Goal: Task Accomplishment & Management: Manage account settings

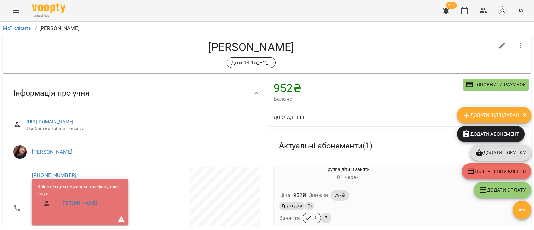
click at [495, 154] on span "Додати покупку" at bounding box center [500, 152] width 51 height 8
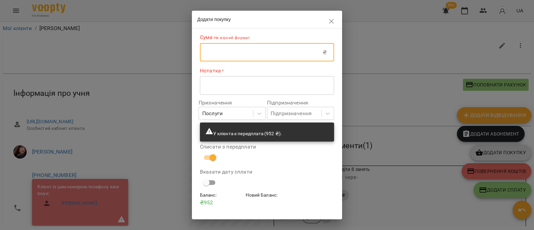
click at [285, 59] on input "text" at bounding box center [261, 52] width 123 height 19
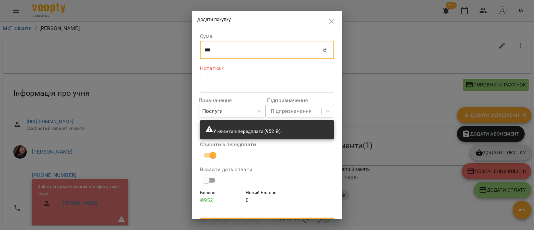
type input "***"
click at [278, 85] on textarea at bounding box center [267, 83] width 125 height 6
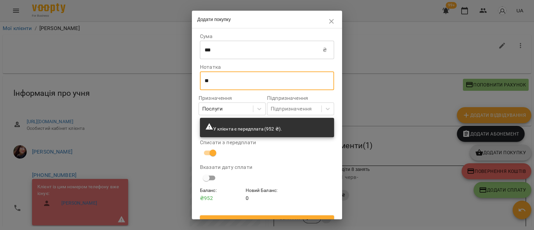
type textarea "*"
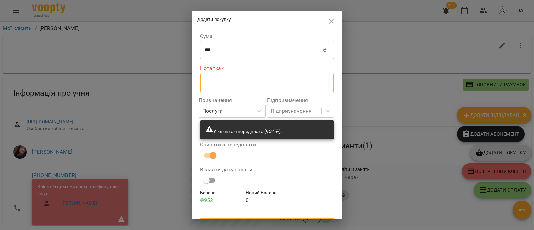
type textarea "*"
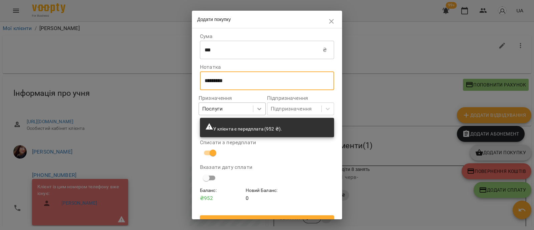
type textarea "*********"
click at [253, 108] on div at bounding box center [259, 109] width 12 height 12
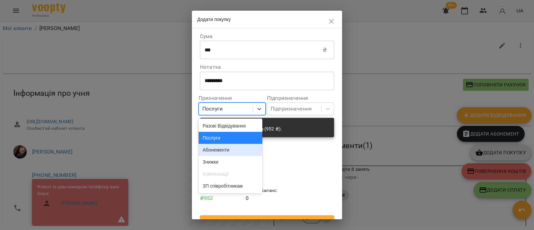
click at [219, 156] on div "Абонементи" at bounding box center [231, 150] width 64 height 12
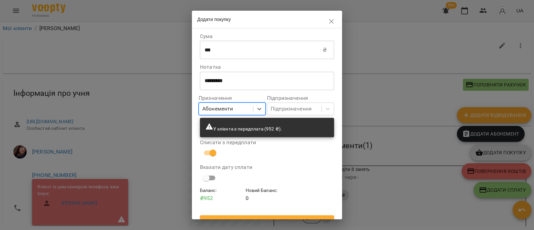
scroll to position [11, 0]
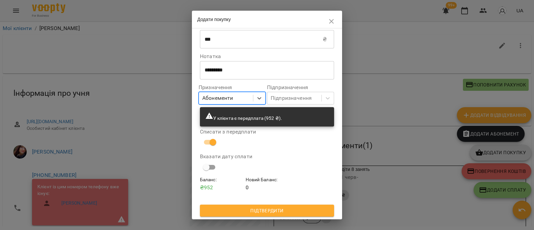
click at [271, 213] on span "Підтвердити" at bounding box center [266, 211] width 123 height 8
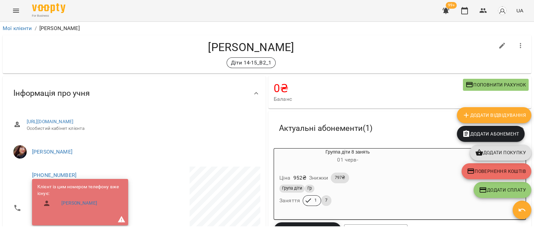
scroll to position [83, 0]
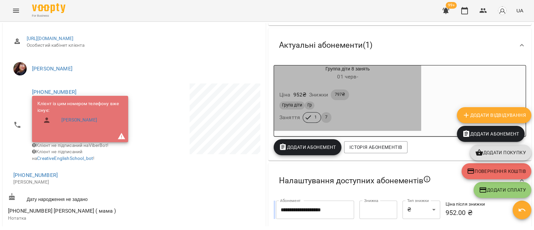
click at [388, 89] on div "Ціна 952 ₴ Знижки 797₴" at bounding box center [347, 94] width 139 height 13
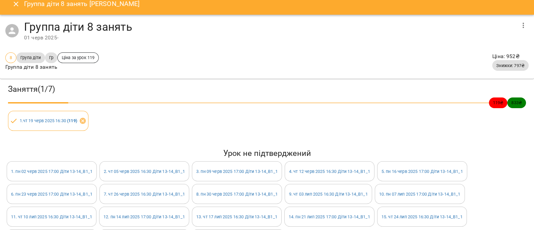
scroll to position [0, 0]
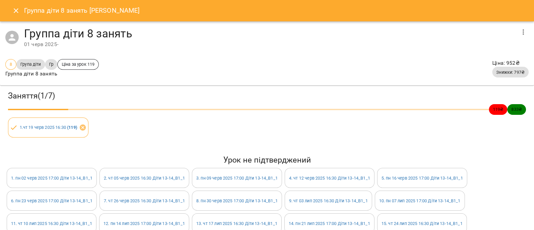
click at [17, 11] on icon "Close" at bounding box center [16, 11] width 8 height 8
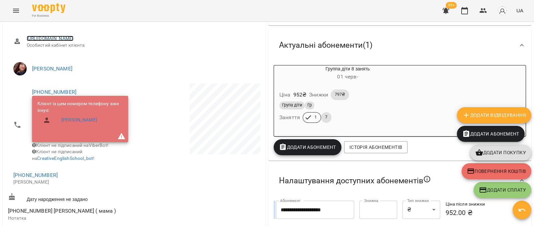
click at [74, 37] on link "[URL][DOMAIN_NAME]" at bounding box center [50, 38] width 47 height 5
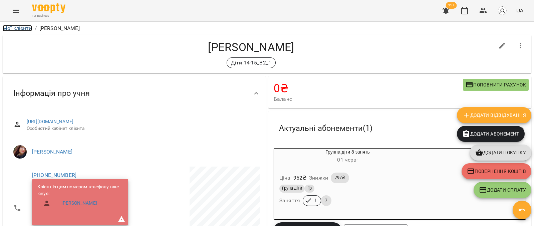
click at [20, 30] on link "Мої клієнти" at bounding box center [17, 28] width 29 height 6
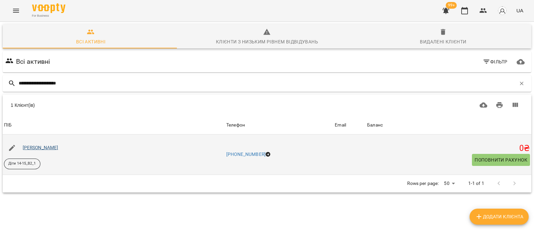
type input "**********"
click at [58, 149] on link "[PERSON_NAME]" at bounding box center [41, 147] width 36 height 5
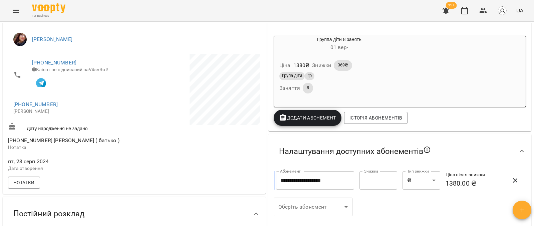
scroll to position [41, 0]
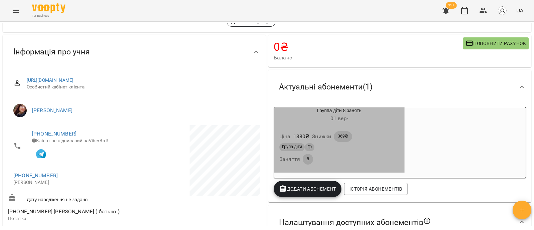
click at [400, 143] on div "Група діти Гр" at bounding box center [339, 147] width 122 height 11
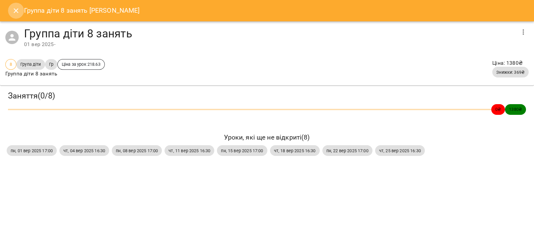
click at [17, 10] on icon "Close" at bounding box center [16, 11] width 8 height 8
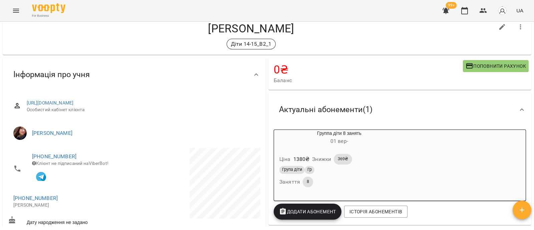
scroll to position [0, 0]
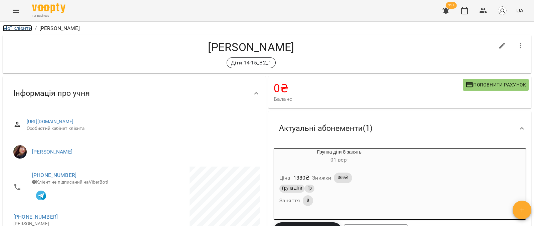
click at [12, 30] on link "Мої клієнти" at bounding box center [17, 28] width 29 height 6
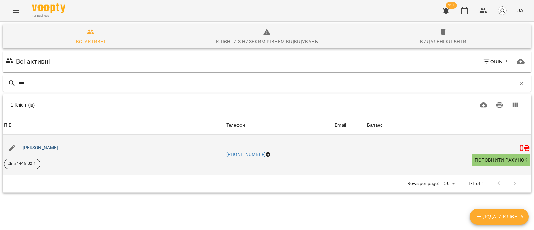
type input "***"
click at [46, 148] on link "[PERSON_NAME]" at bounding box center [41, 147] width 36 height 5
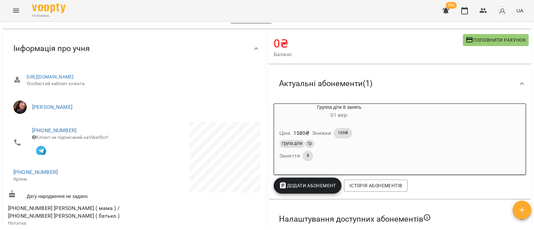
scroll to position [170, 0]
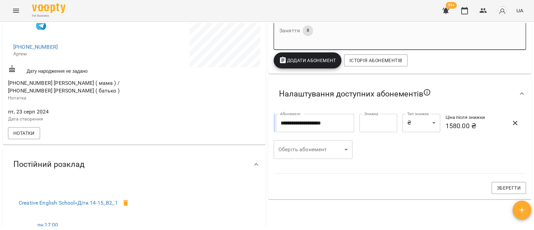
click at [177, 103] on div at bounding box center [197, 60] width 127 height 130
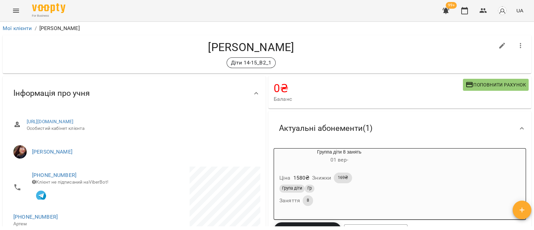
scroll to position [0, 0]
click at [11, 28] on link "Мої клієнти" at bounding box center [17, 28] width 29 height 6
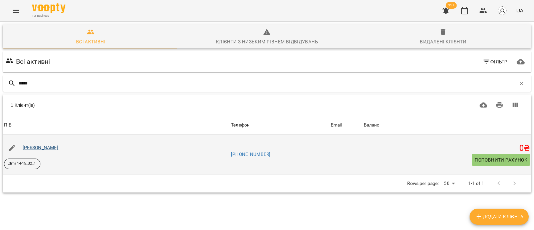
type input "*****"
click at [50, 145] on link "[PERSON_NAME]" at bounding box center [41, 147] width 36 height 5
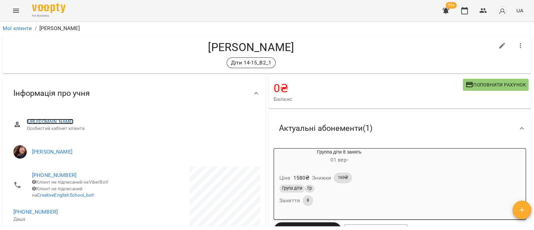
click at [74, 123] on link "[URL][DOMAIN_NAME]" at bounding box center [50, 121] width 47 height 5
